Goal: Information Seeking & Learning: Check status

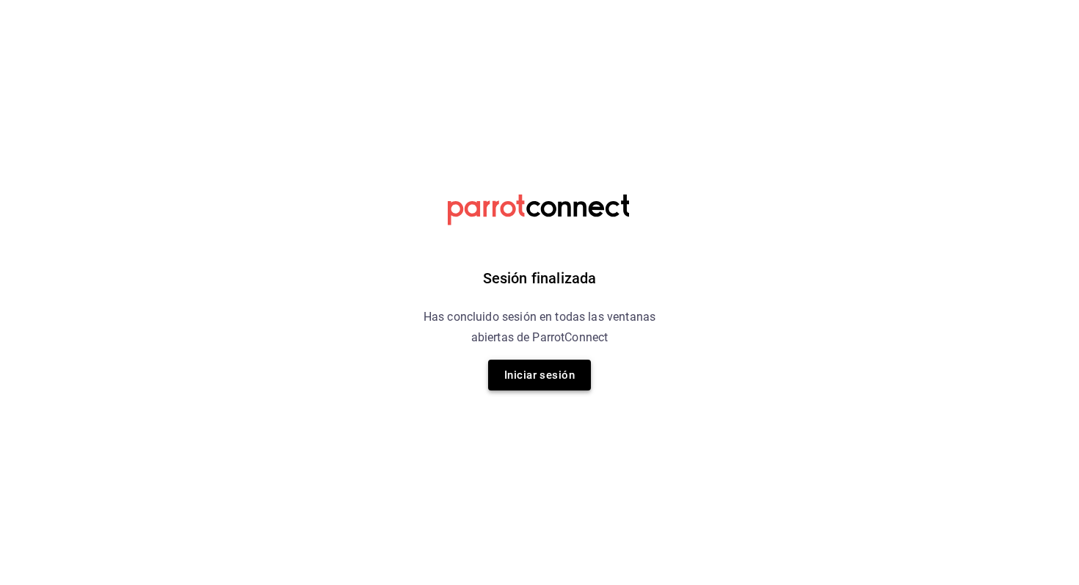
click at [539, 369] on button "Iniciar sesión" at bounding box center [539, 375] width 103 height 31
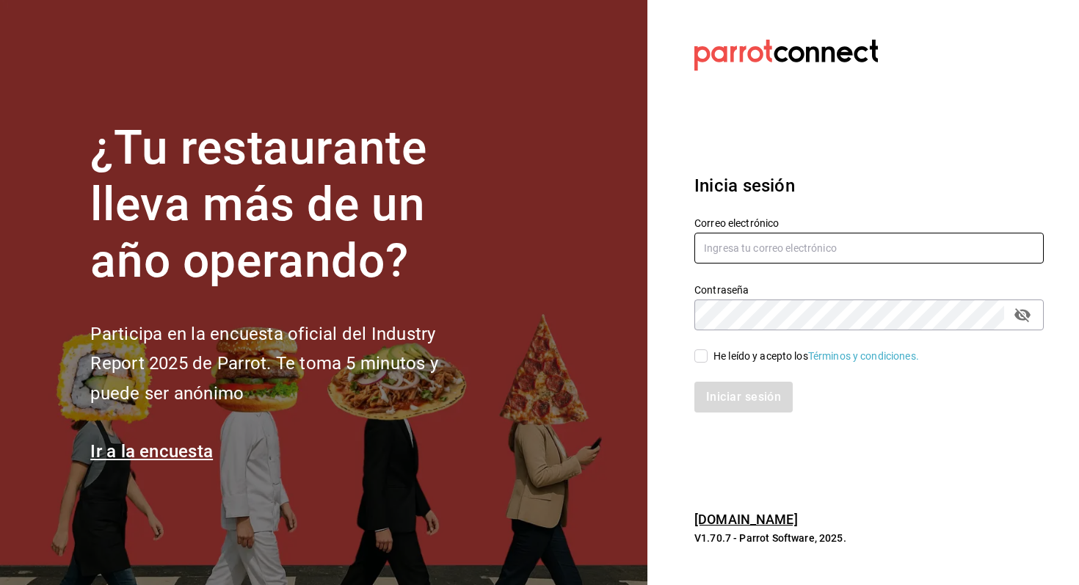
click at [779, 243] on input "text" at bounding box center [869, 248] width 349 height 31
type input "[EMAIL_ADDRESS][DOMAIN_NAME]"
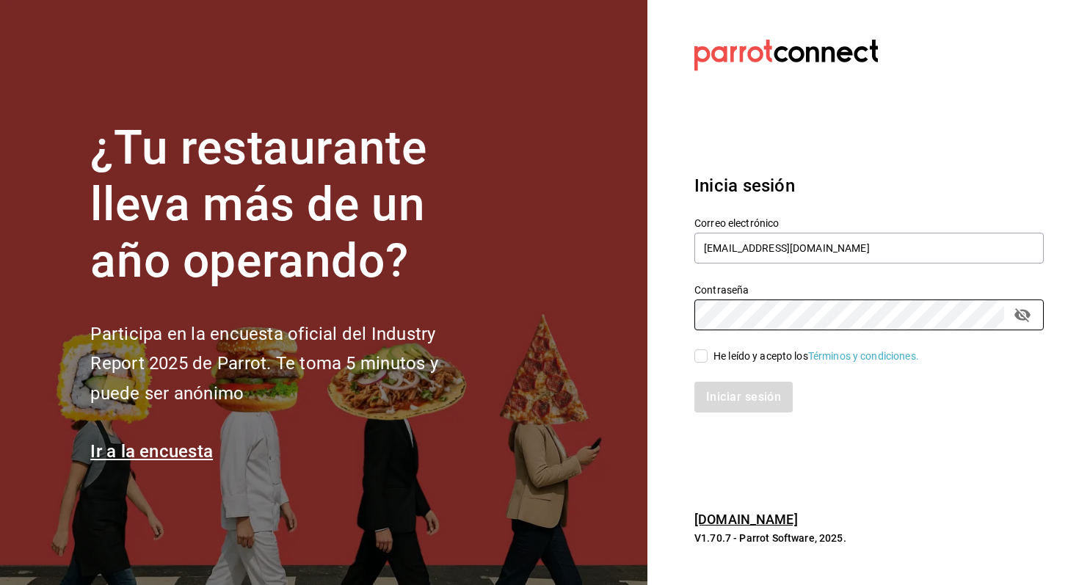
click at [749, 355] on div "He leído y acepto los Términos y condiciones." at bounding box center [817, 356] width 206 height 15
click at [708, 355] on input "He leído y acepto los Términos y condiciones." at bounding box center [701, 355] width 13 height 13
checkbox input "true"
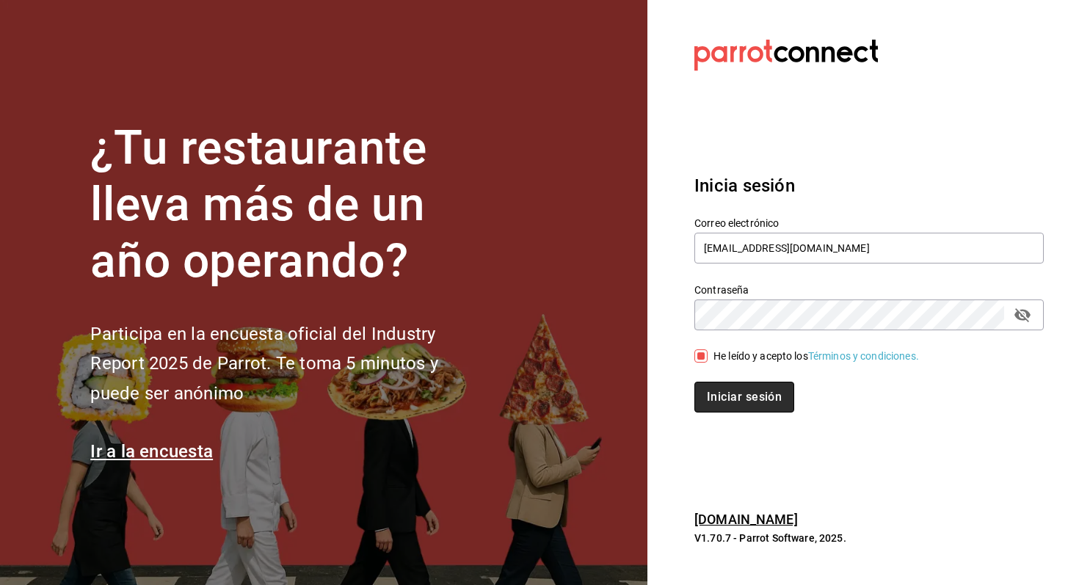
click at [740, 389] on button "Iniciar sesión" at bounding box center [745, 397] width 100 height 31
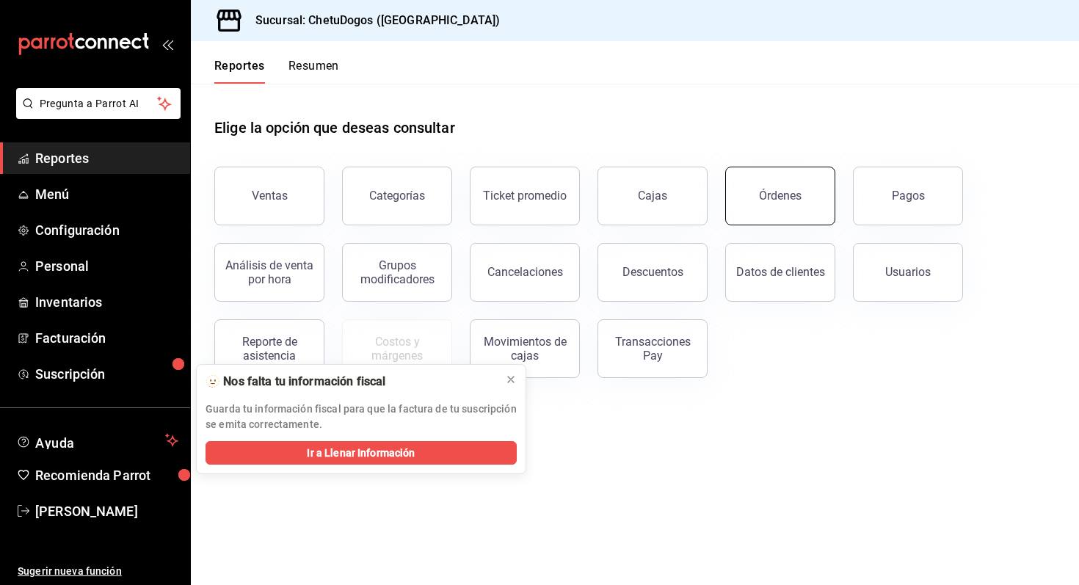
click at [790, 202] on div "Órdenes" at bounding box center [780, 196] width 43 height 14
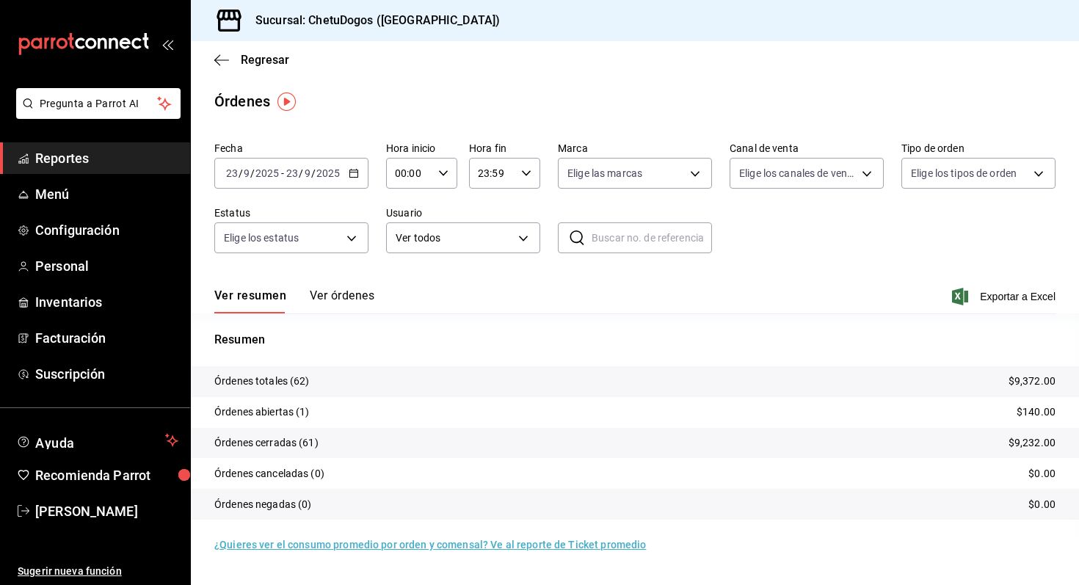
click at [814, 195] on div "Fecha [DATE] [DATE] - [DATE] [DATE] Hora inicio 00:00 Hora inicio Hora fin 23:5…" at bounding box center [634, 203] width 841 height 135
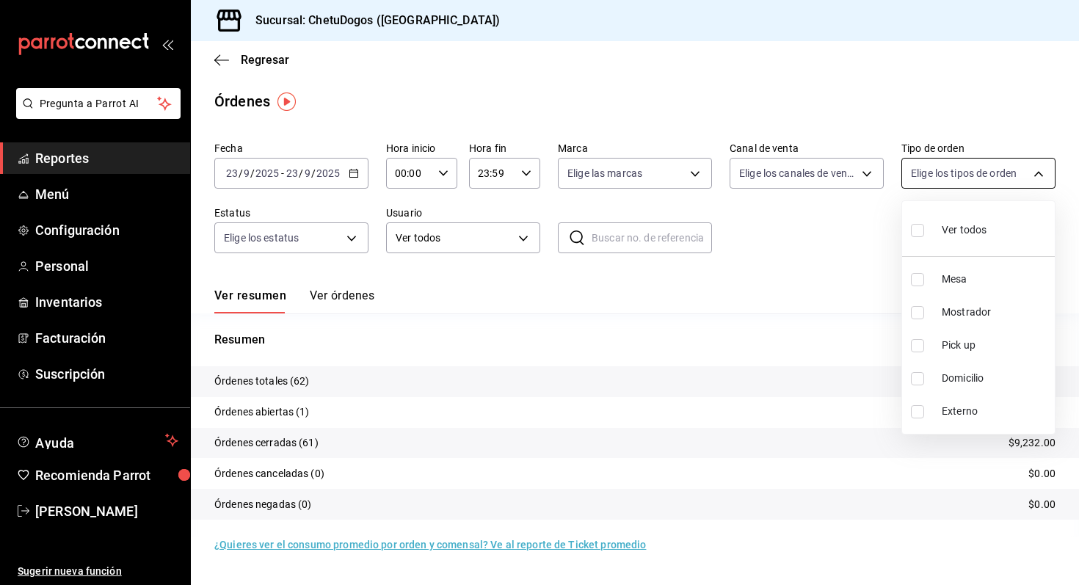
click at [980, 161] on body "Pregunta a Parrot AI Reportes Menú Configuración Personal Inventarios Facturaci…" at bounding box center [539, 292] width 1079 height 585
click at [960, 379] on span "Domicilio" at bounding box center [995, 378] width 107 height 15
type input "16f25281-3d20-4955-8477-42de74bf012f"
checkbox input "true"
click at [214, 66] on div at bounding box center [539, 292] width 1079 height 585
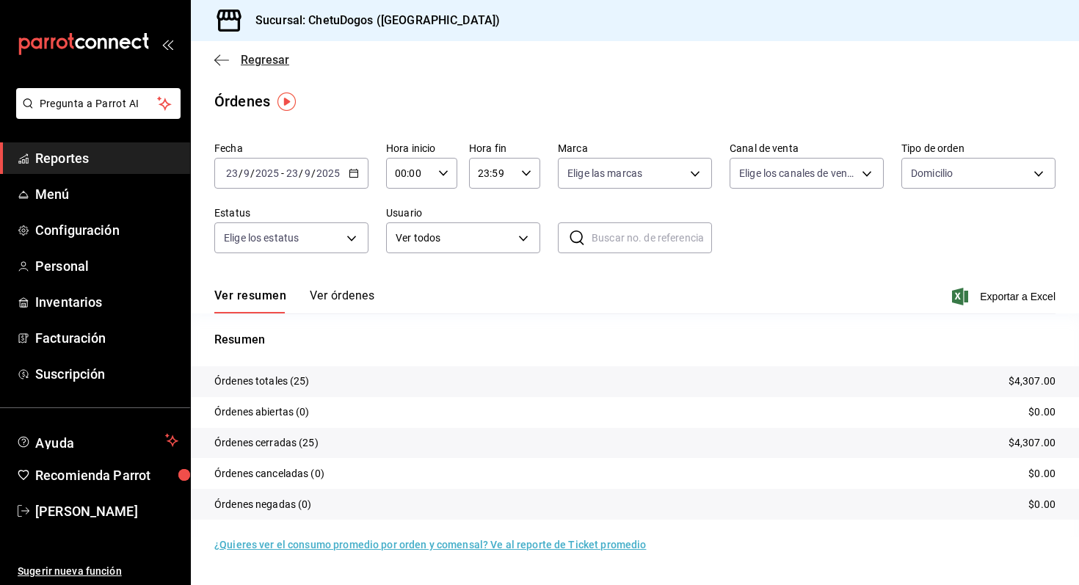
click at [225, 59] on icon "button" at bounding box center [221, 60] width 15 height 13
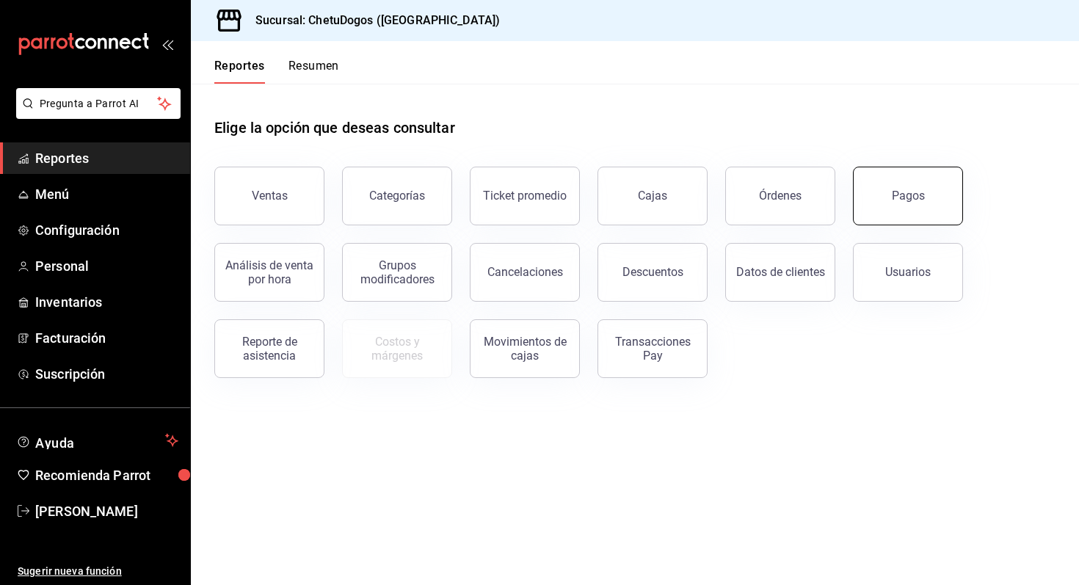
click at [896, 218] on button "Pagos" at bounding box center [908, 196] width 110 height 59
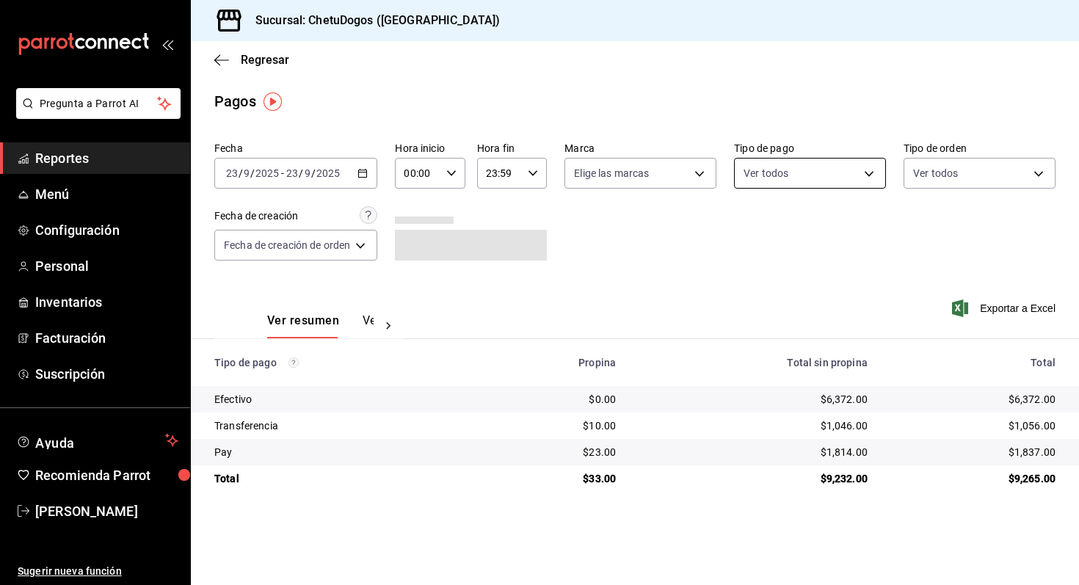
click at [858, 176] on body "Pregunta a Parrot AI Reportes Menú Configuración Personal Inventarios Facturaci…" at bounding box center [539, 292] width 1079 height 585
click at [818, 320] on li "Transferencia" at bounding box center [811, 312] width 150 height 33
type input "3ed6a707-958b-4f58-96bd-1765151de521"
checkbox input "true"
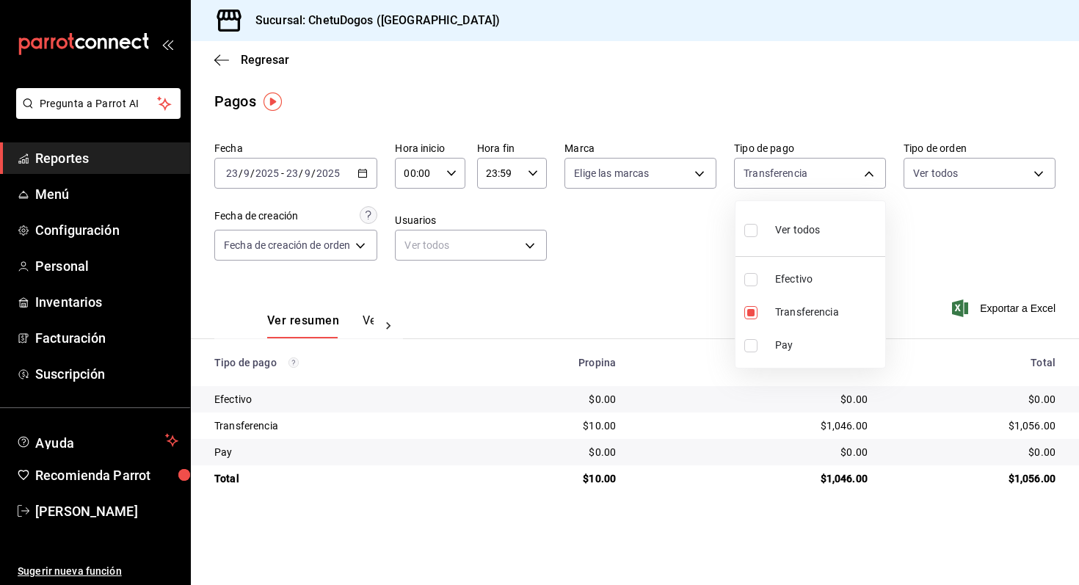
click at [224, 62] on div at bounding box center [539, 292] width 1079 height 585
click at [224, 62] on icon "button" at bounding box center [221, 60] width 15 height 13
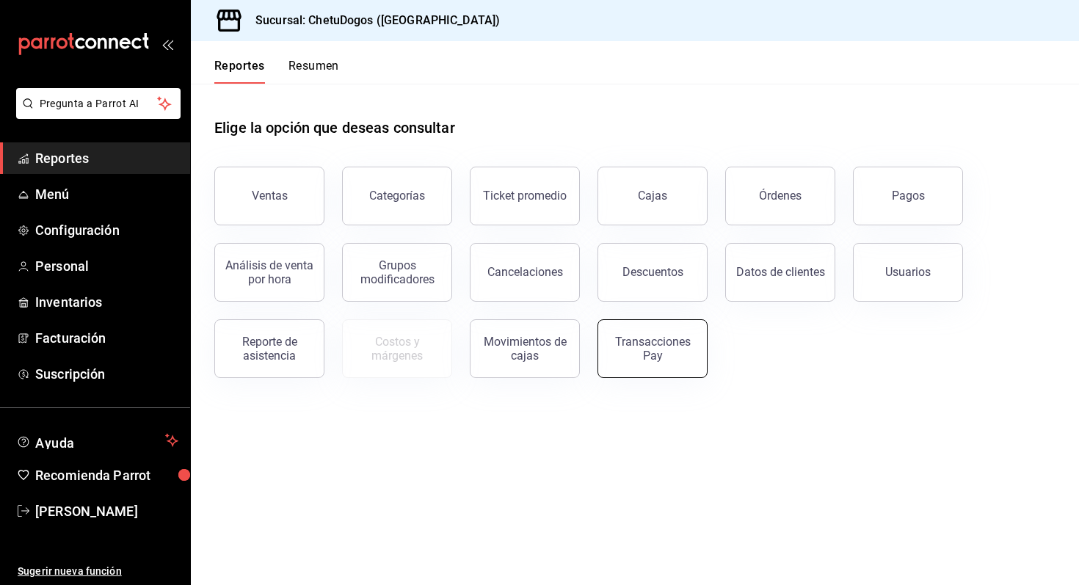
click at [637, 352] on div "Transacciones Pay" at bounding box center [652, 349] width 91 height 28
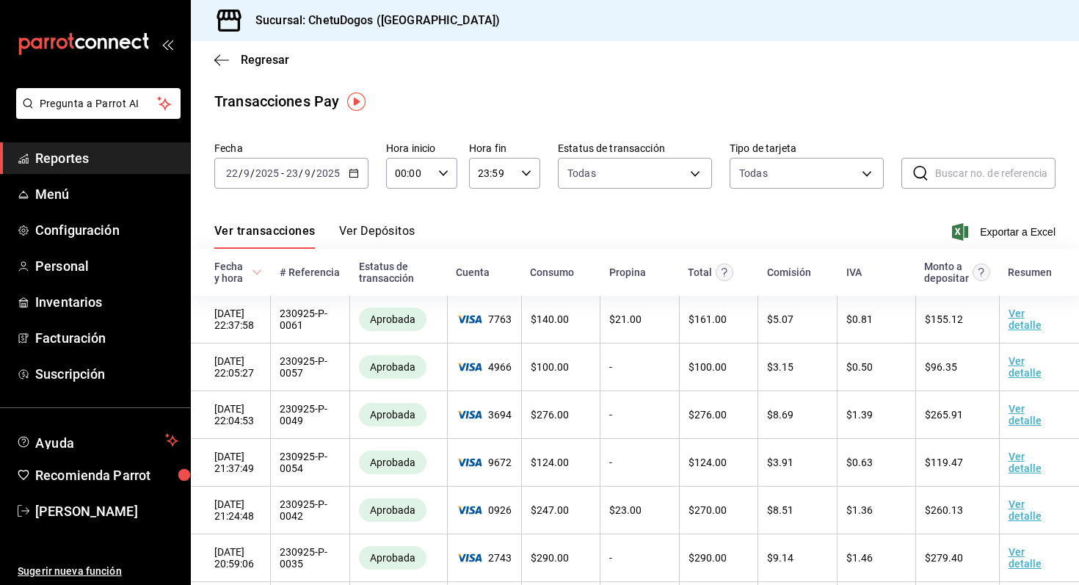
click at [382, 238] on button "Ver Depósitos" at bounding box center [377, 236] width 76 height 25
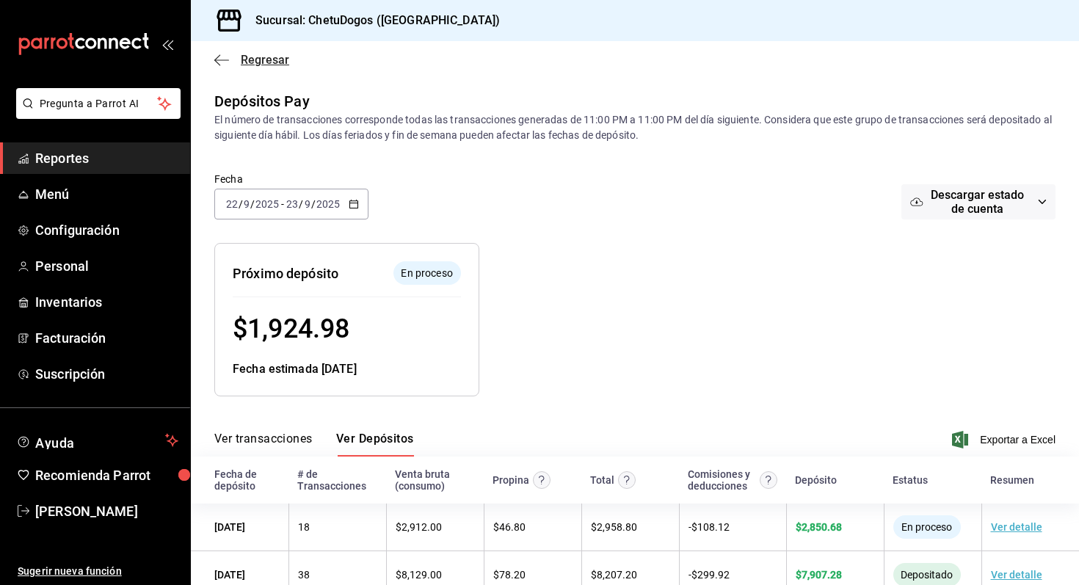
click at [229, 65] on span "Regresar" at bounding box center [251, 60] width 75 height 14
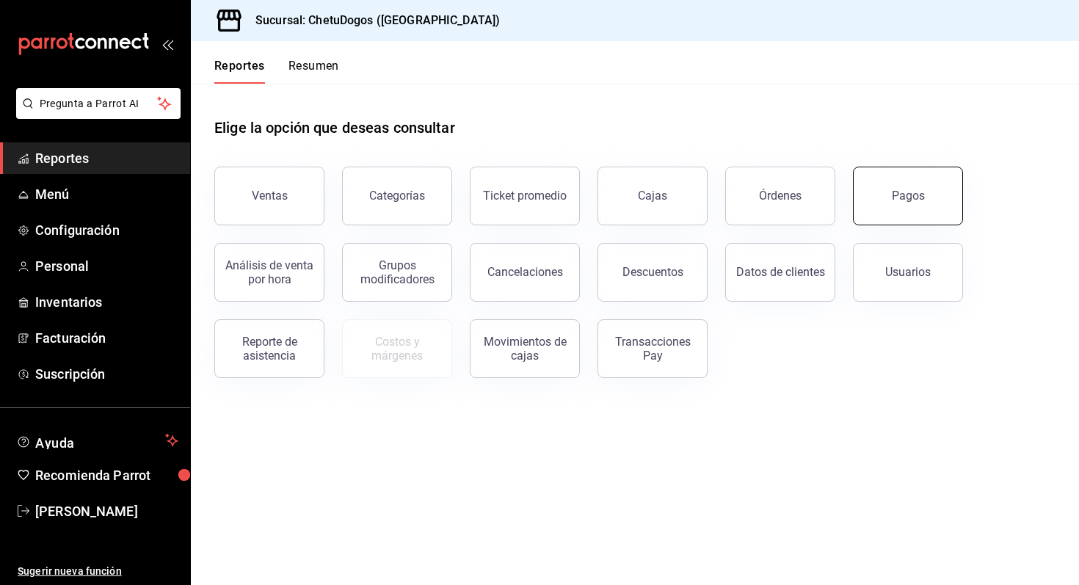
click at [905, 198] on div "Pagos" at bounding box center [908, 196] width 33 height 14
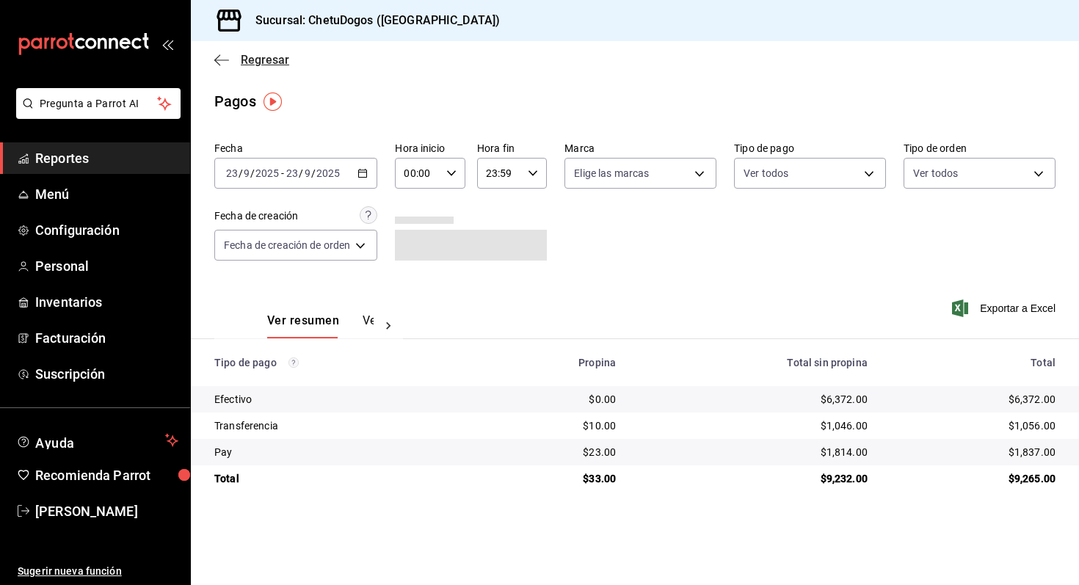
click at [230, 54] on span "Regresar" at bounding box center [251, 60] width 75 height 14
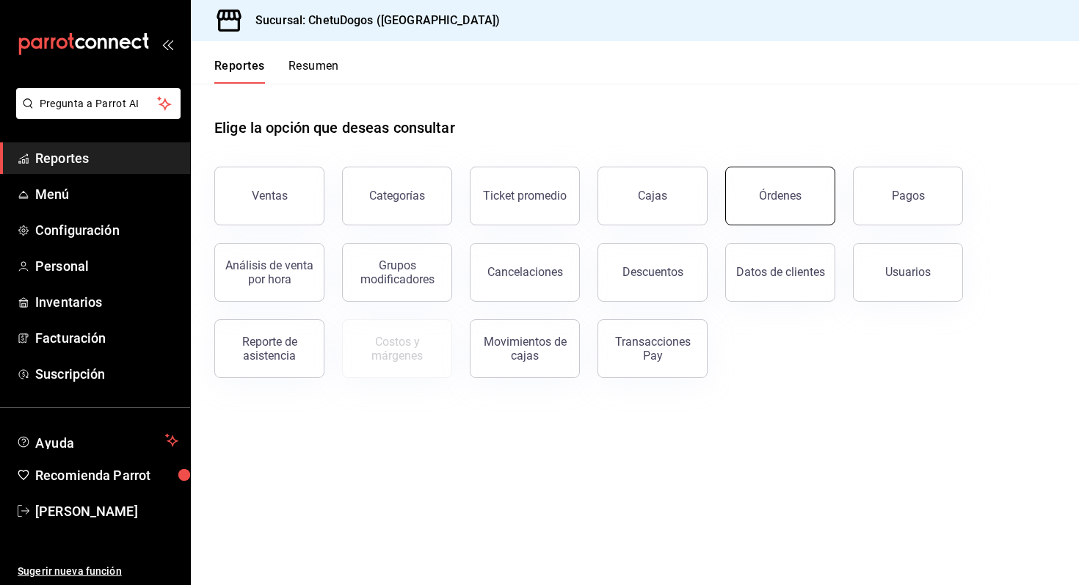
click at [778, 198] on div "Órdenes" at bounding box center [780, 196] width 43 height 14
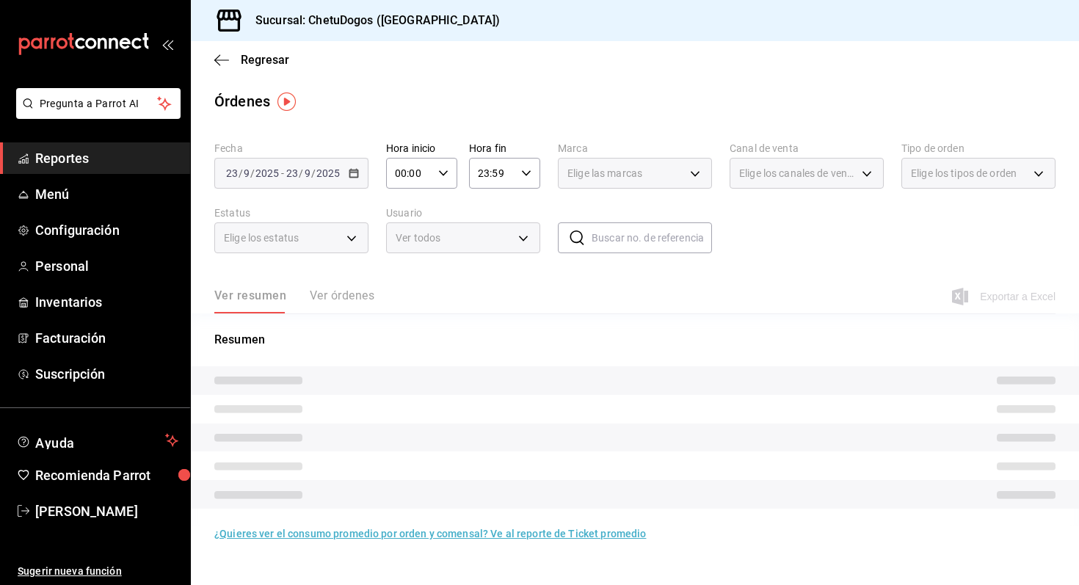
click at [792, 170] on span "Elige los canales de venta" at bounding box center [797, 173] width 117 height 15
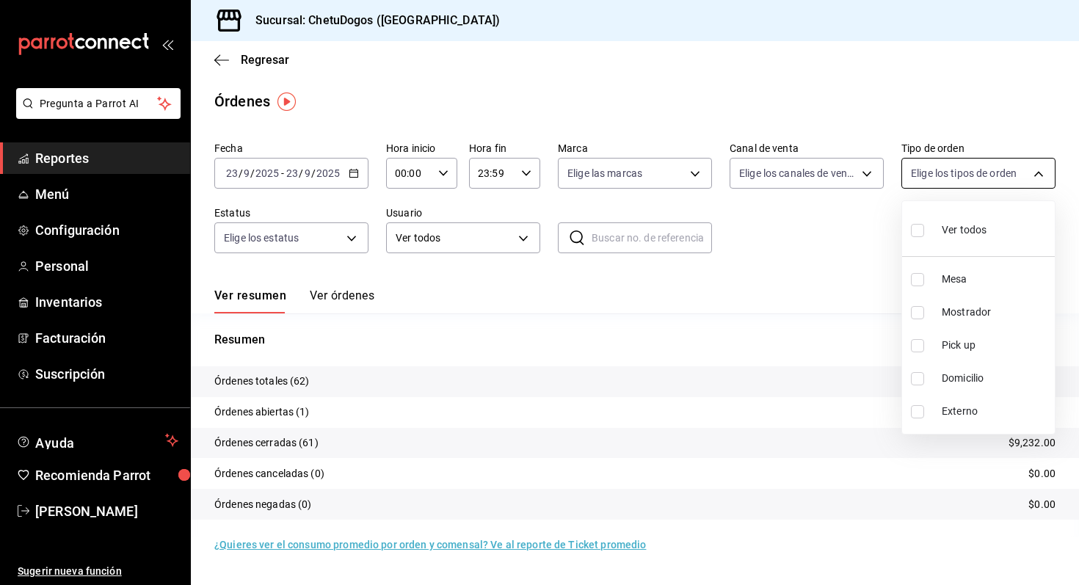
click at [960, 182] on body "Pregunta a Parrot AI Reportes Menú Configuración Personal Inventarios Facturaci…" at bounding box center [539, 292] width 1079 height 585
click at [822, 233] on div at bounding box center [539, 292] width 1079 height 585
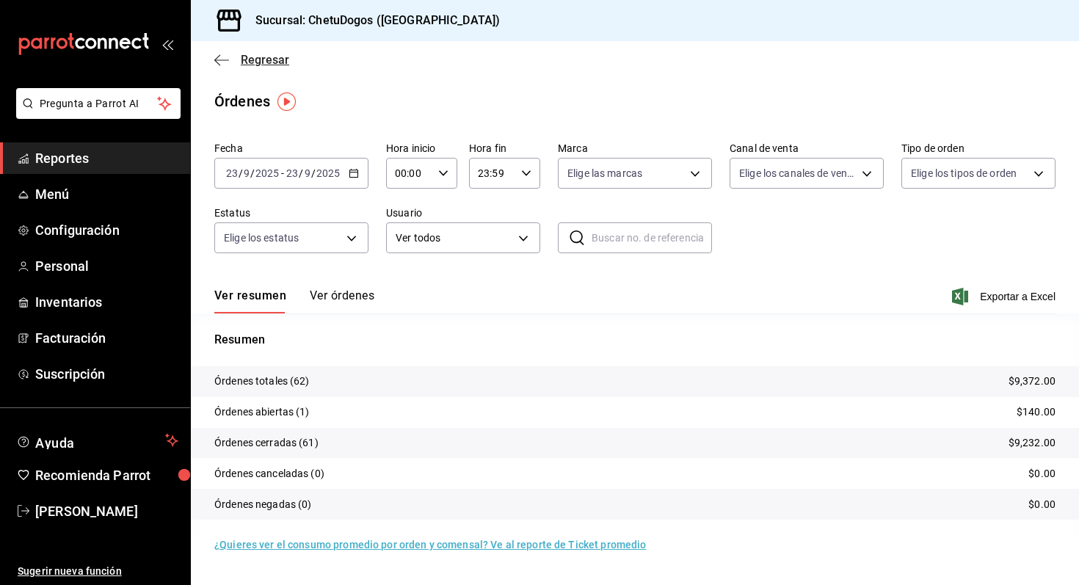
click at [220, 59] on icon "button" at bounding box center [221, 60] width 15 height 13
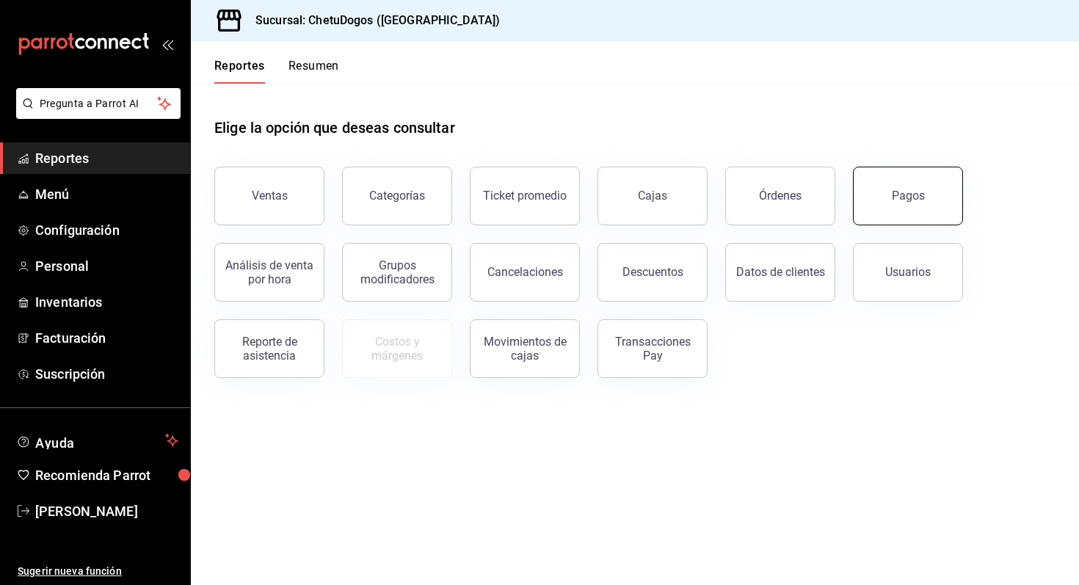
click at [924, 202] on button "Pagos" at bounding box center [908, 196] width 110 height 59
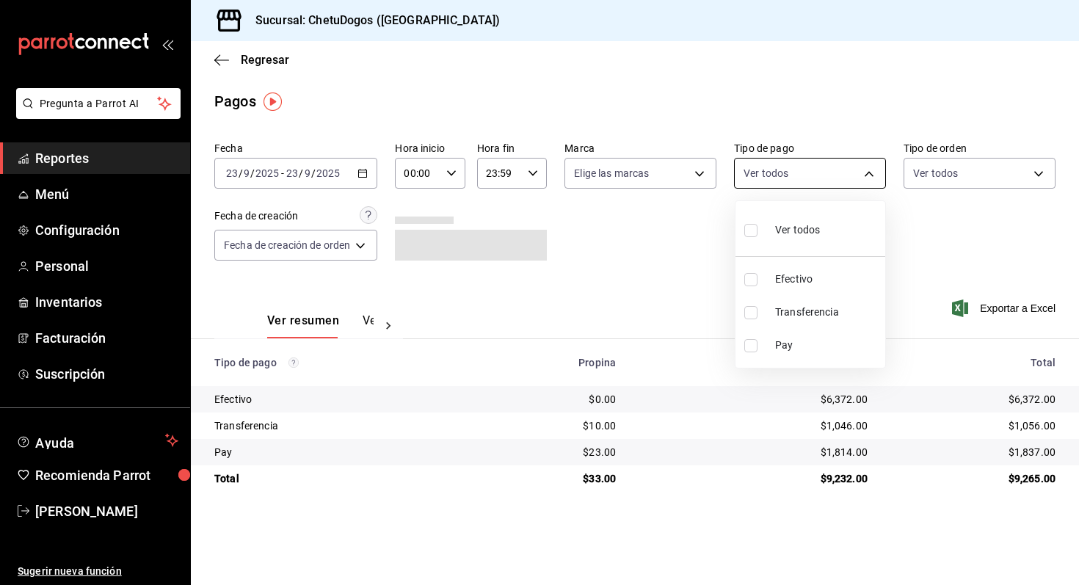
click at [781, 168] on body "Pregunta a Parrot AI Reportes Menú Configuración Personal Inventarios Facturaci…" at bounding box center [539, 292] width 1079 height 585
click at [796, 283] on span "Efectivo" at bounding box center [827, 279] width 104 height 15
type input "e8f95583-82d8-4709-aa86-e29d7d0c9b5a"
checkbox input "true"
click at [940, 176] on div at bounding box center [539, 292] width 1079 height 585
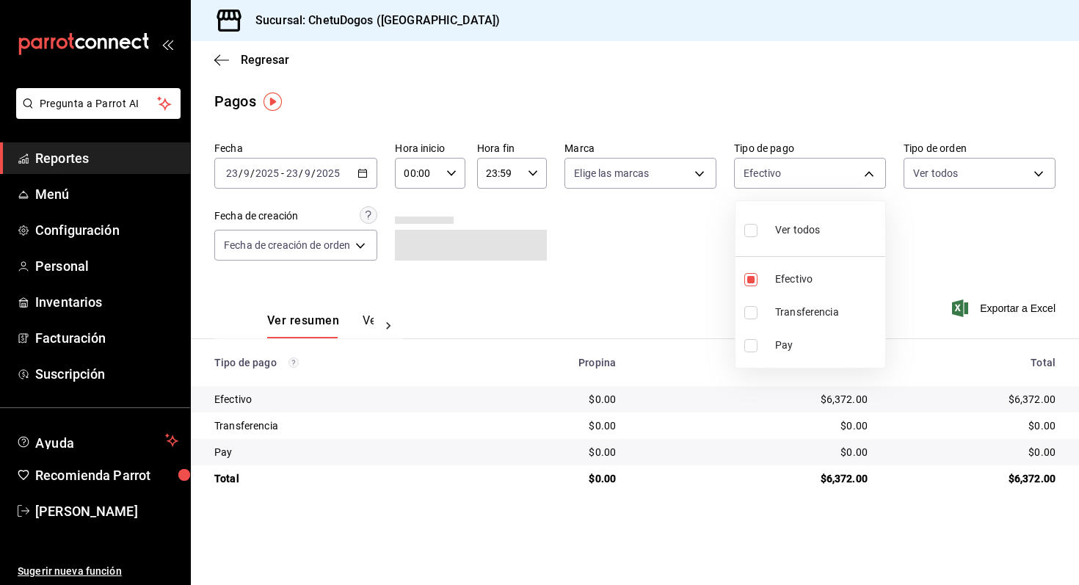
click at [940, 176] on div at bounding box center [539, 292] width 1079 height 585
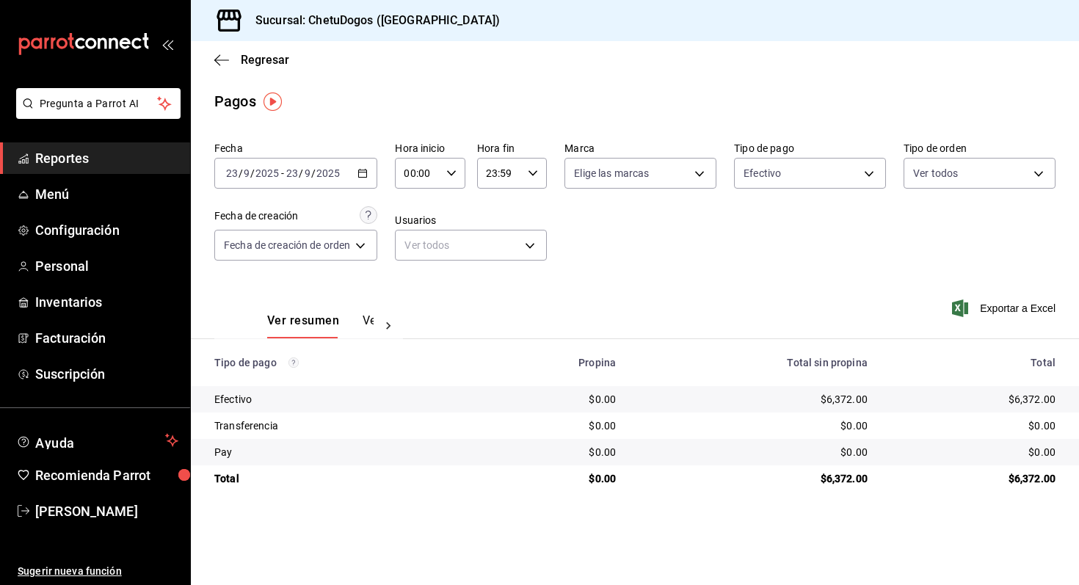
click at [940, 176] on body "Pregunta a Parrot AI Reportes Menú Configuración Personal Inventarios Facturaci…" at bounding box center [539, 292] width 1079 height 585
click at [936, 374] on li "Domicilio" at bounding box center [980, 378] width 150 height 33
type input "16f25281-3d20-4955-8477-42de74bf012f"
checkbox input "true"
click at [736, 267] on div at bounding box center [539, 292] width 1079 height 585
